Goal: Information Seeking & Learning: Learn about a topic

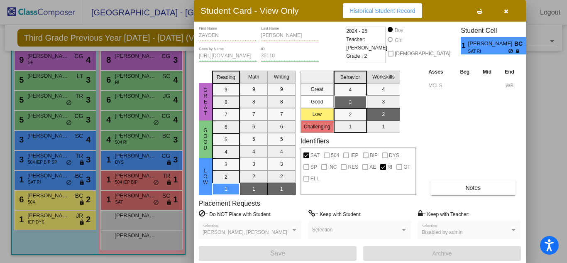
click at [60, 198] on div at bounding box center [283, 131] width 567 height 263
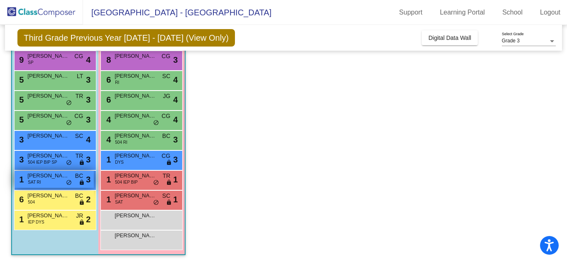
click at [56, 184] on div "1 [PERSON_NAME] SAT RI BC lock do_not_disturb_alt 3" at bounding box center [54, 179] width 79 height 17
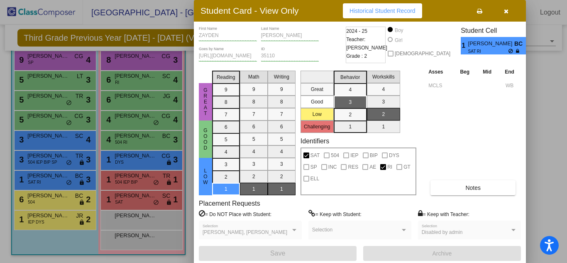
click at [45, 223] on div at bounding box center [283, 131] width 567 height 263
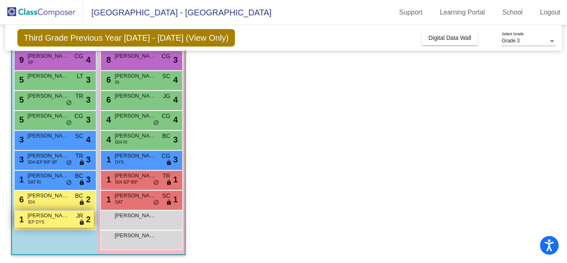
click at [54, 217] on span "[PERSON_NAME]" at bounding box center [48, 215] width 42 height 8
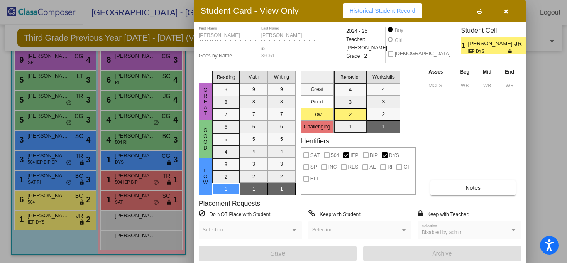
click at [384, 14] on span "Historical Student Record" at bounding box center [383, 10] width 66 height 7
click at [498, 183] on button "Notes" at bounding box center [473, 187] width 85 height 15
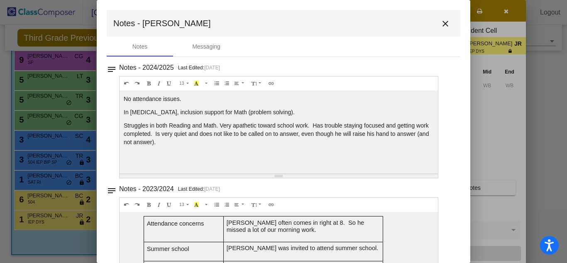
click at [442, 26] on mat-icon "close" at bounding box center [446, 24] width 10 height 10
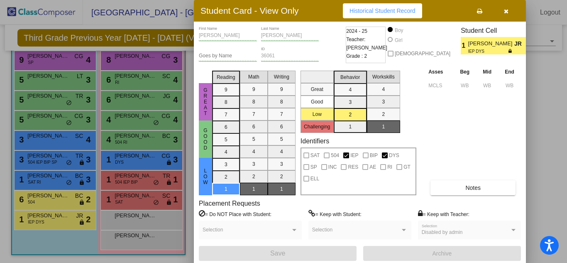
click at [483, 132] on div "Asses Beg Mid End MCLS WB WB WB Notes" at bounding box center [474, 131] width 95 height 128
click at [65, 223] on div at bounding box center [283, 131] width 567 height 263
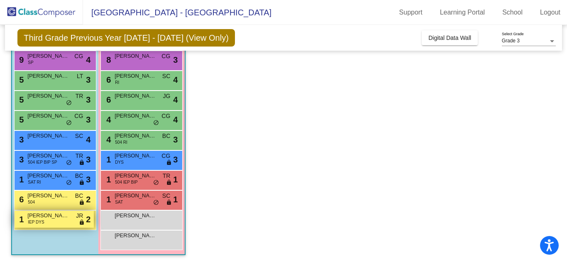
click at [44, 223] on div "1 [PERSON_NAME] IEP DYS JR lock do_not_disturb_alt 2" at bounding box center [54, 219] width 79 height 17
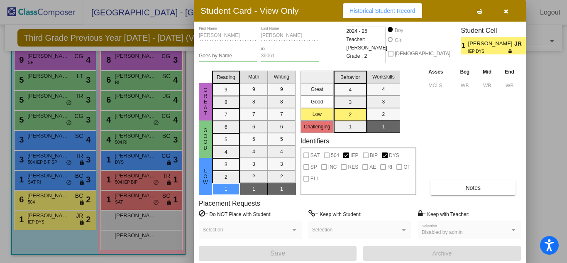
click at [437, 135] on div "Asses Beg Mid End MCLS WB WB WB Notes" at bounding box center [474, 131] width 95 height 128
click at [508, 12] on icon "button" at bounding box center [506, 11] width 5 height 6
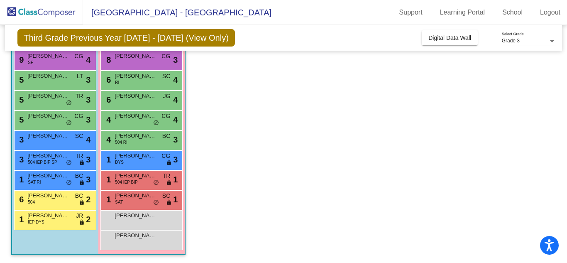
click at [512, 39] on span "Grade 3" at bounding box center [511, 41] width 18 height 6
click at [512, 42] on span "Grade 3" at bounding box center [529, 41] width 54 height 15
click at [459, 43] on button "Digital Data Wall" at bounding box center [450, 37] width 56 height 15
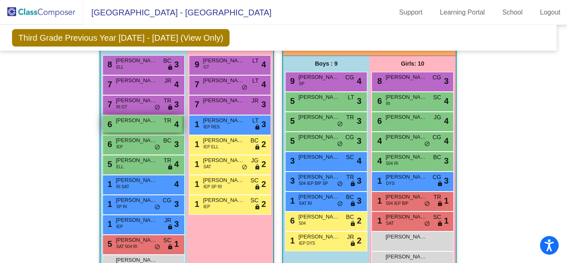
scroll to position [1088, 5]
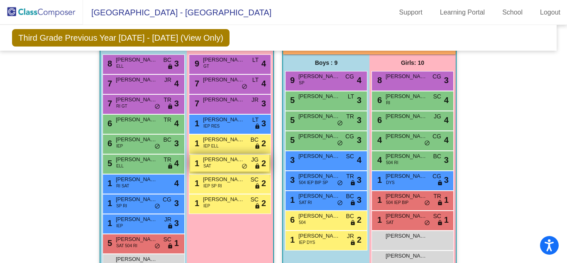
click at [226, 161] on span "[PERSON_NAME]" at bounding box center [224, 159] width 42 height 8
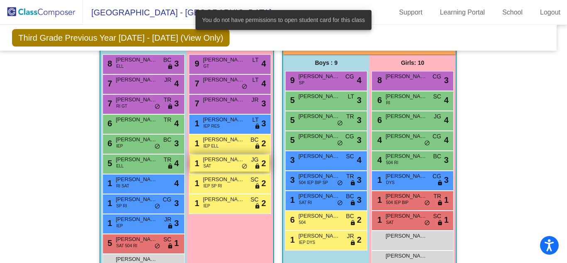
click at [226, 161] on span "[PERSON_NAME]" at bounding box center [224, 159] width 42 height 8
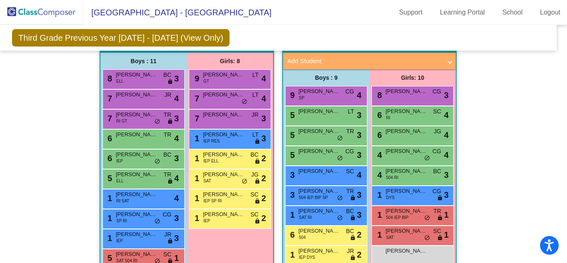
scroll to position [1072, 5]
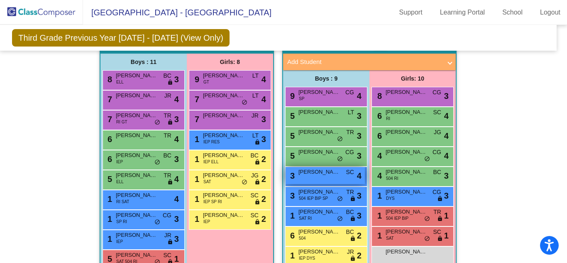
click at [308, 178] on div "3 [PERSON_NAME] SC lock do_not_disturb_alt 4" at bounding box center [325, 175] width 79 height 17
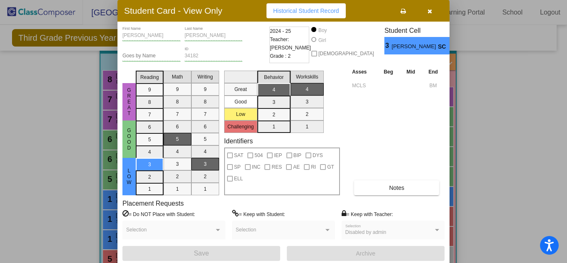
click at [507, 140] on div at bounding box center [283, 131] width 567 height 263
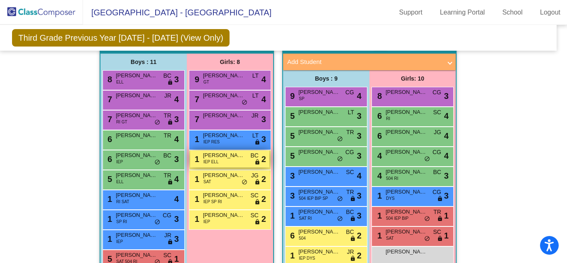
click at [204, 163] on span "IEP ELL" at bounding box center [211, 162] width 15 height 6
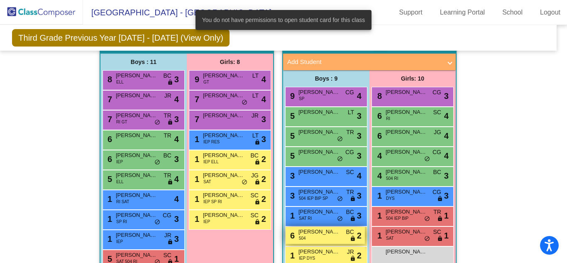
click at [314, 236] on div "6 Lukey Hill [DATE] lock do_not_disturb_alt 2" at bounding box center [325, 235] width 79 height 17
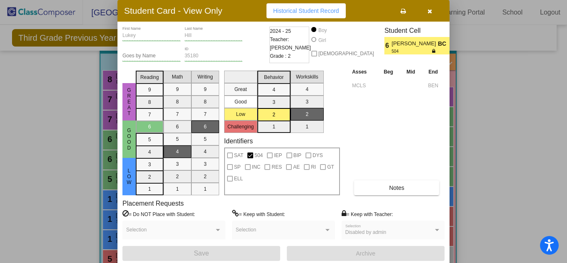
click at [429, 9] on icon "button" at bounding box center [430, 11] width 5 height 6
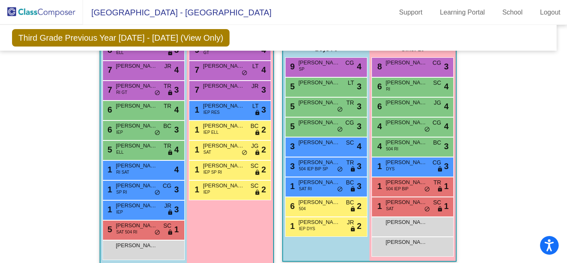
scroll to position [1102, 3]
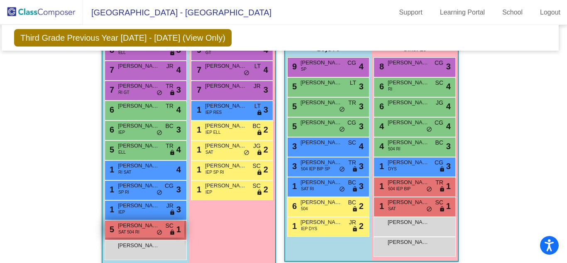
click at [143, 233] on div "5 [PERSON_NAME] SAT 504 RI SC lock do_not_disturb_alt 1" at bounding box center [144, 229] width 79 height 17
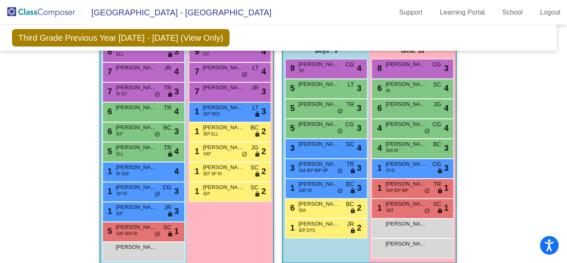
scroll to position [1101, 5]
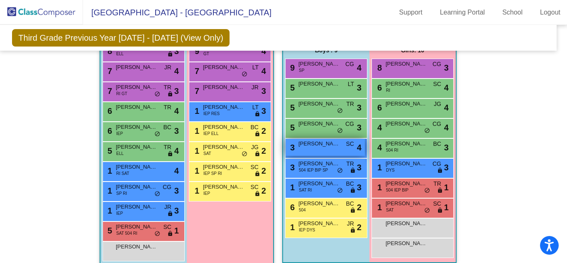
click at [320, 152] on div "3 [PERSON_NAME] SC lock do_not_disturb_alt 4" at bounding box center [325, 147] width 79 height 17
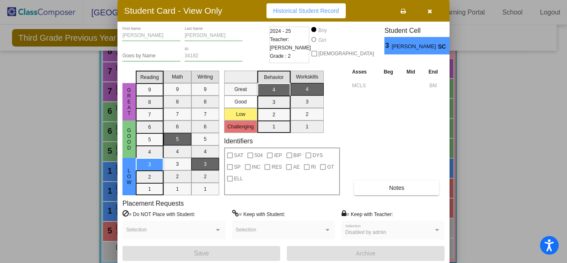
click at [518, 135] on div at bounding box center [283, 131] width 567 height 263
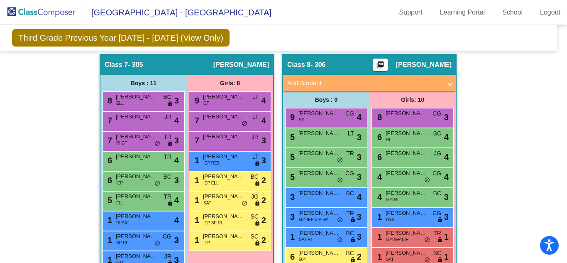
scroll to position [1052, 5]
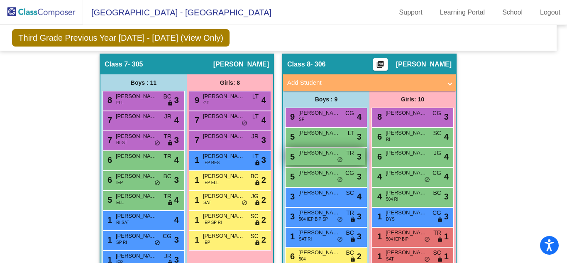
click at [339, 157] on span "do_not_disturb_alt" at bounding box center [340, 160] width 6 height 7
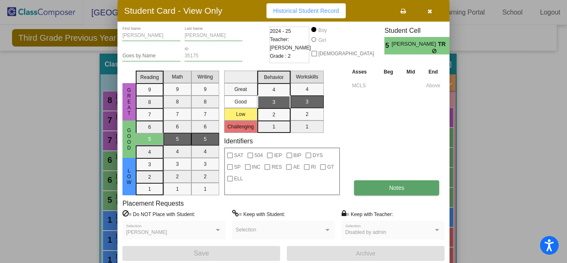
click at [397, 187] on span "Notes" at bounding box center [396, 187] width 15 height 7
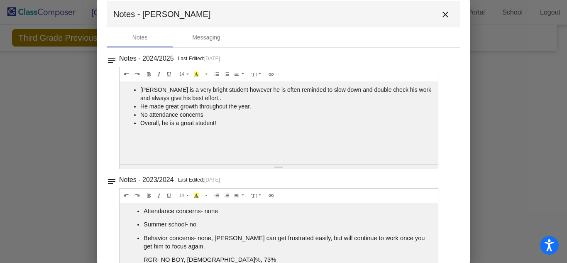
scroll to position [0, 0]
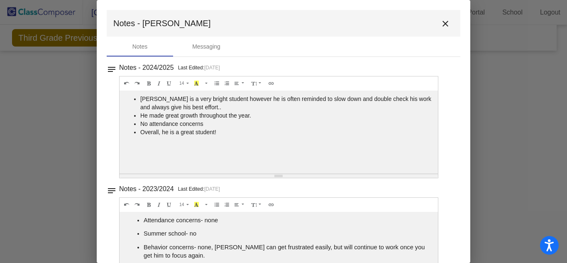
click at [442, 19] on mat-icon "close" at bounding box center [446, 24] width 10 height 10
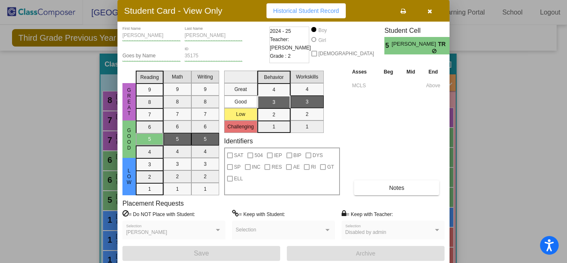
click at [432, 12] on button "button" at bounding box center [430, 10] width 27 height 15
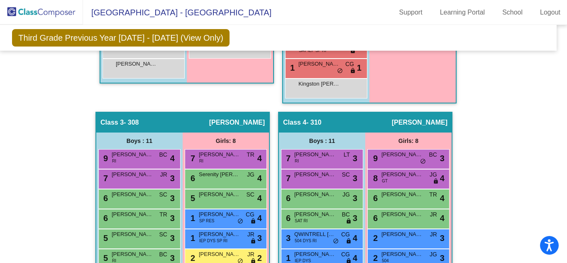
scroll to position [439, 5]
